Goal: Information Seeking & Learning: Find specific page/section

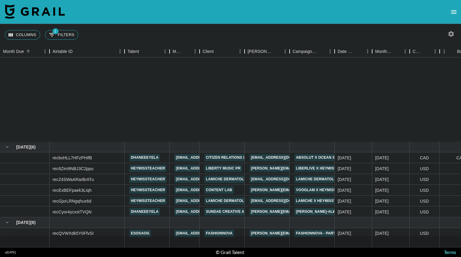
scroll to position [112, 0]
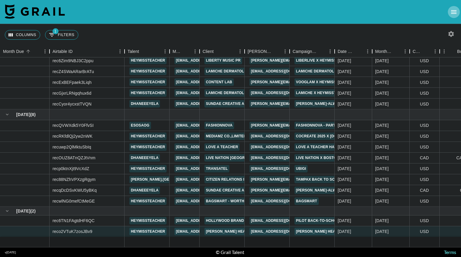
click at [452, 12] on icon "open drawer" at bounding box center [453, 12] width 5 height 4
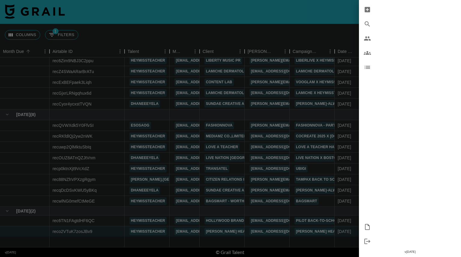
click at [298, 20] on div at bounding box center [230, 128] width 461 height 257
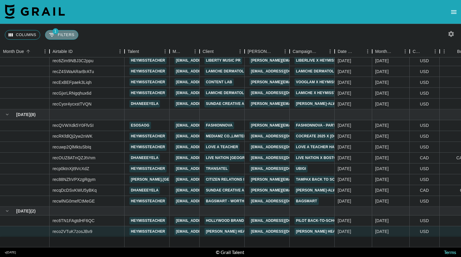
click at [68, 33] on button "1 Filters" at bounding box center [61, 35] width 33 height 10
select select "status"
select select "isNotAnyOf"
select select "clientId"
select select "isAnyOf"
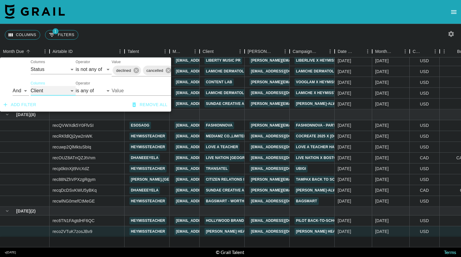
click at [64, 89] on select "Grail Platform ID Airtable ID Talent Manager Client [PERSON_NAME] Campaign (Typ…" at bounding box center [53, 91] width 45 height 10
select select "talentName"
click at [31, 86] on select "Grail Platform ID Airtable ID Talent Manager Client [PERSON_NAME] Campaign (Typ…" at bounding box center [53, 91] width 45 height 10
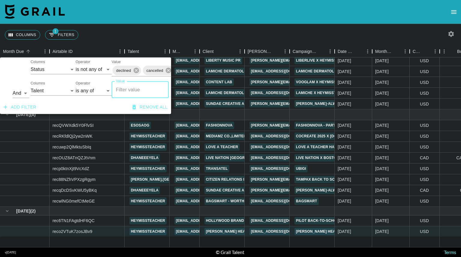
click at [130, 89] on input "Value" at bounding box center [140, 89] width 52 height 11
type input "heymissteacher"
click at [146, 106] on li "heymissteacher" at bounding box center [140, 105] width 57 height 10
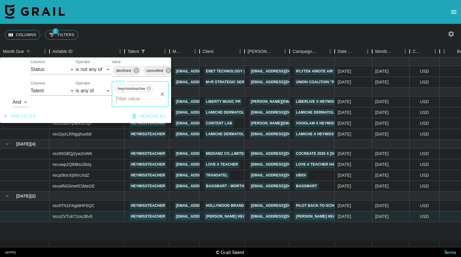
scroll to position [0, 0]
click at [366, 34] on div "Columns 2 Filters + Booking" at bounding box center [230, 35] width 461 height 22
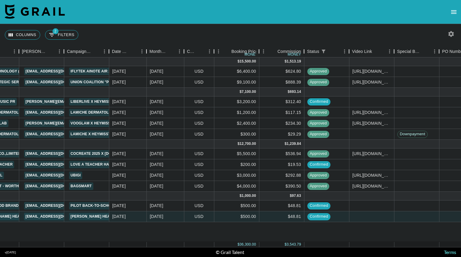
scroll to position [0, 226]
click at [367, 121] on div "[URL][DOMAIN_NAME]" at bounding box center [371, 123] width 39 height 6
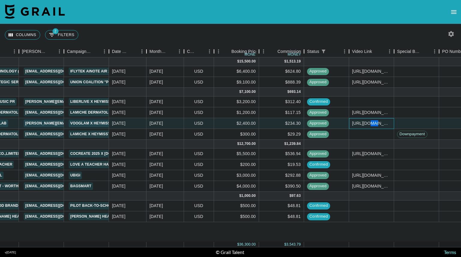
click at [367, 121] on div "[URL][DOMAIN_NAME]" at bounding box center [371, 123] width 39 height 6
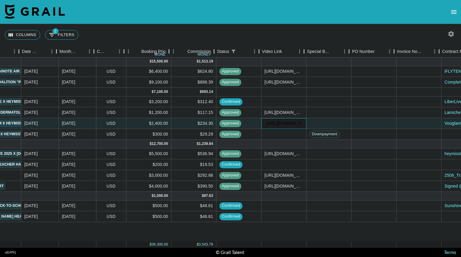
scroll to position [0, 316]
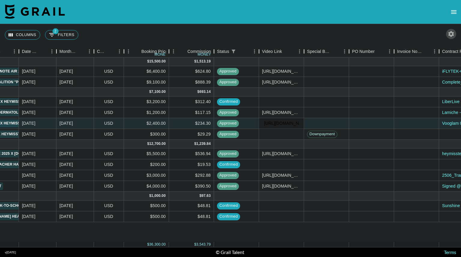
click at [452, 33] on icon "button" at bounding box center [452, 34] width 6 height 6
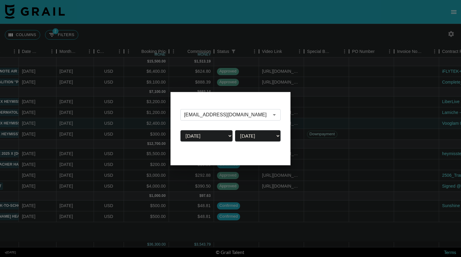
click at [226, 135] on select "[DATE] [DATE] '[DATE] May '[DATE] Mar '[DATE] Jan '[DATE] Nov '[DATE] Sep '[DAT…" at bounding box center [206, 135] width 52 height 11
select select "[DATE]"
click at [180, 130] on select "[DATE] [DATE] '[DATE] May '[DATE] Mar '[DATE] Jan '[DATE] Nov '[DATE] Sep '[DAT…" at bounding box center [206, 135] width 52 height 11
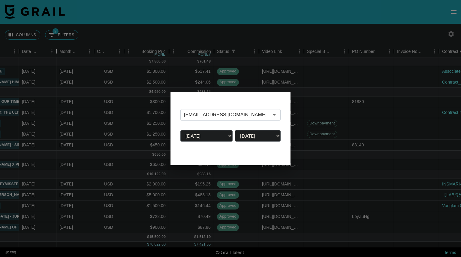
click at [260, 31] on div at bounding box center [230, 128] width 461 height 257
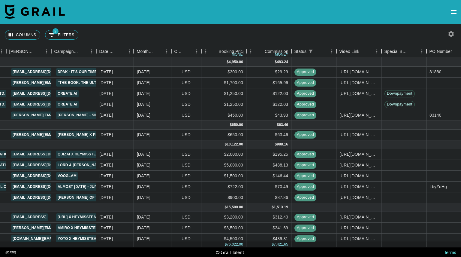
scroll to position [30, 239]
click at [358, 176] on div "[URL][DOMAIN_NAME]" at bounding box center [358, 176] width 39 height 6
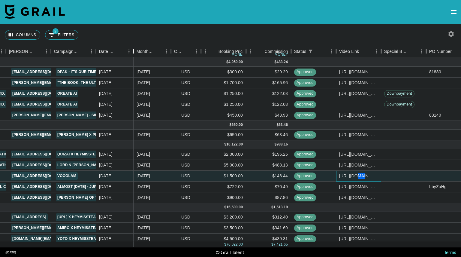
click at [358, 176] on div "[URL][DOMAIN_NAME]" at bounding box center [358, 176] width 39 height 6
